Goal: Task Accomplishment & Management: Use online tool/utility

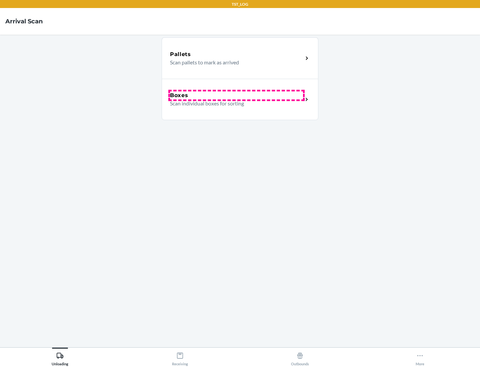
click at [236, 95] on div "Boxes" at bounding box center [236, 95] width 133 height 8
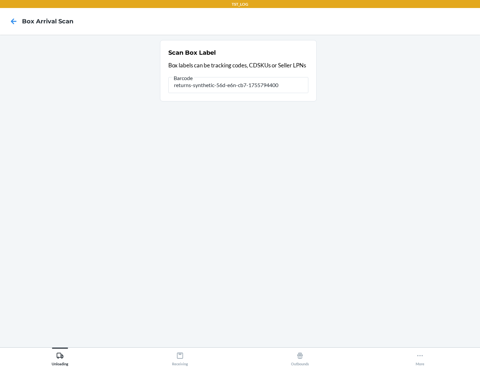
type input "returns-synthetic-56d-e6n-cb7-1755794400"
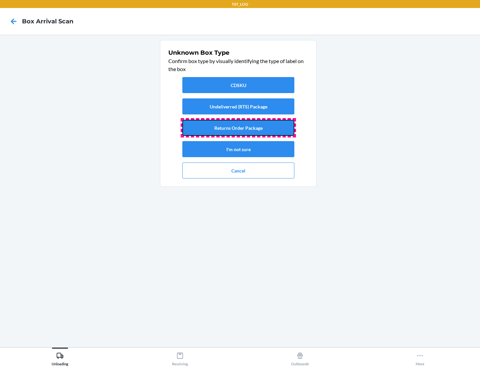
click at [238, 128] on button "Returns Order Package" at bounding box center [238, 128] width 112 height 16
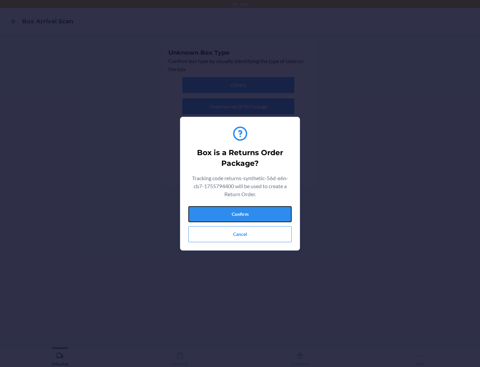
click at [240, 214] on button "Confirm" at bounding box center [239, 214] width 103 height 16
